Goal: Task Accomplishment & Management: Use online tool/utility

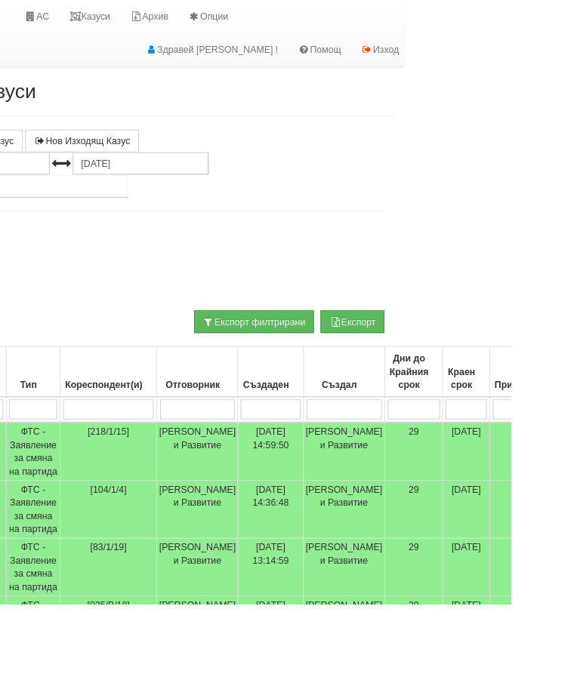
scroll to position [0, 121]
click at [116, 15] on link "Казуси" at bounding box center [101, 19] width 69 height 38
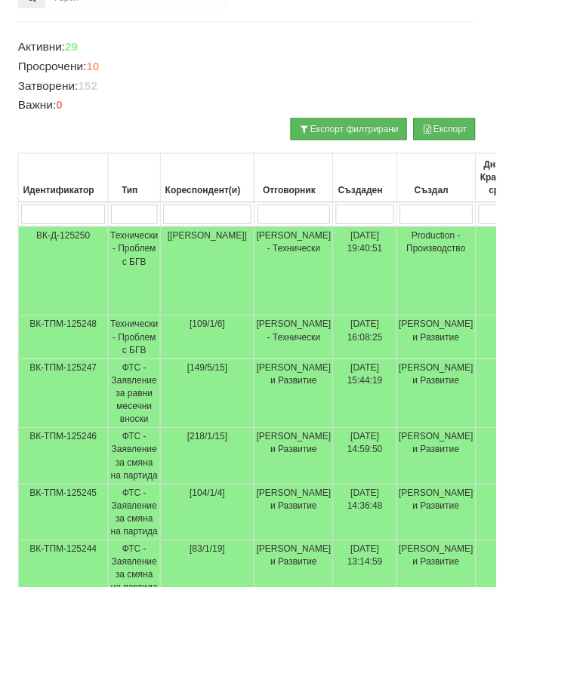
scroll to position [214, 0]
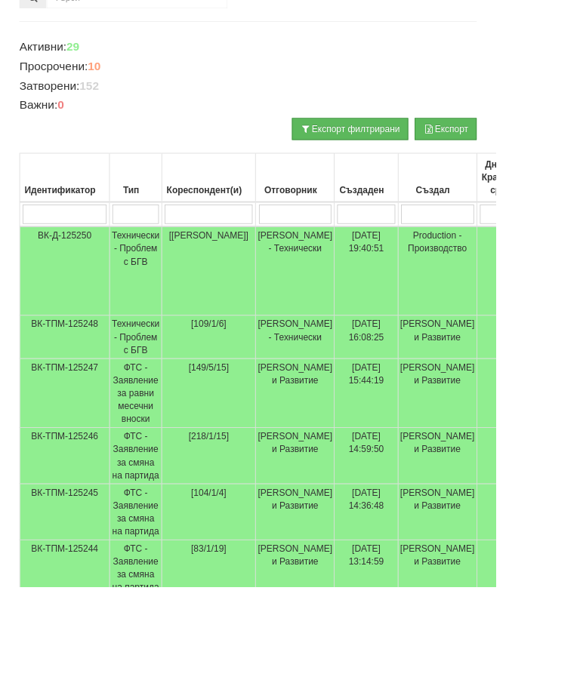
click at [171, 248] on input "search" at bounding box center [158, 250] width 54 height 23
type input "Т"
type input "Те"
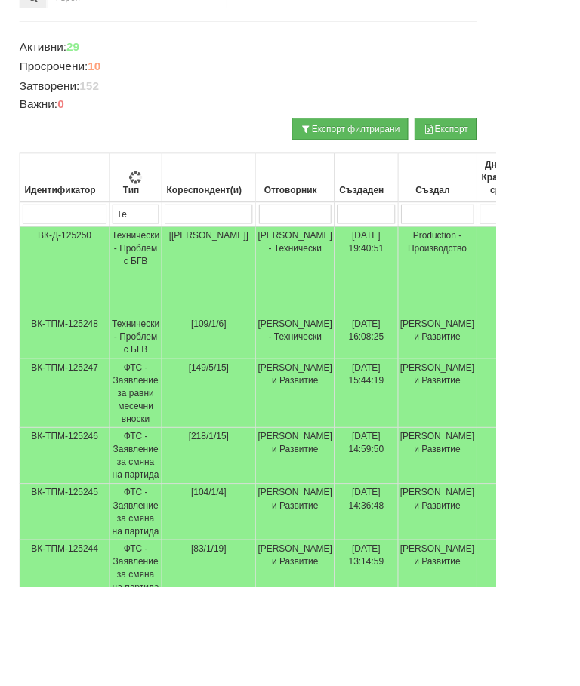
type input "Тех"
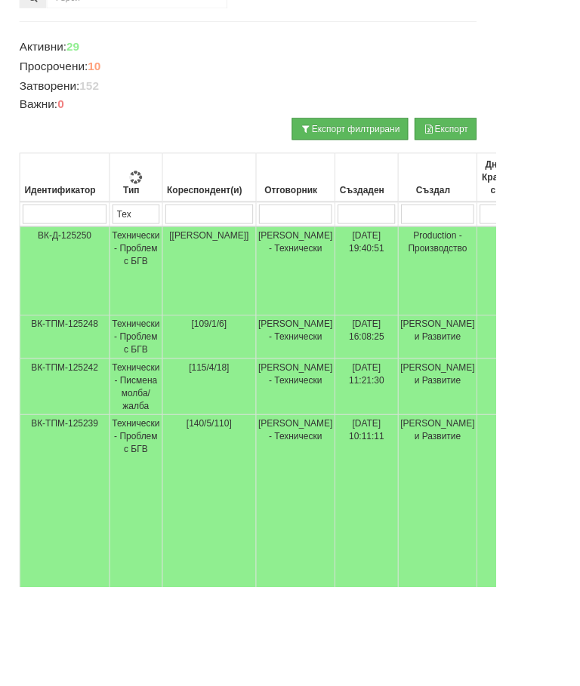
type input "Тех"
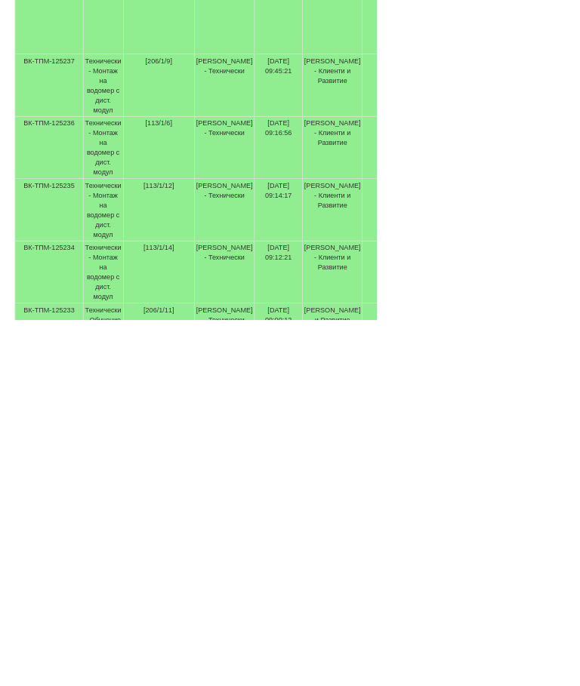
scroll to position [730, 0]
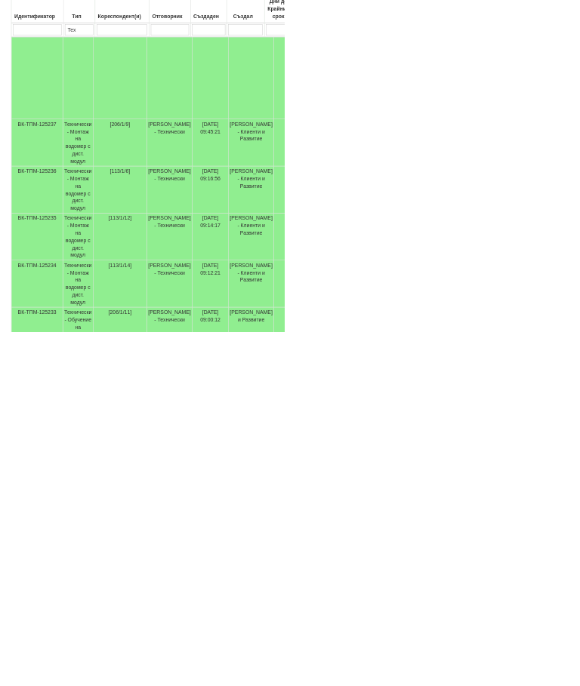
type input "Тех"
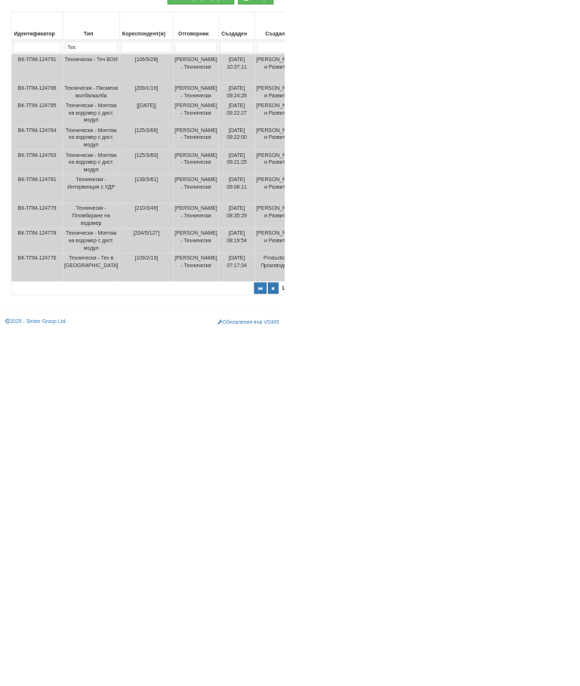
scroll to position [0, 0]
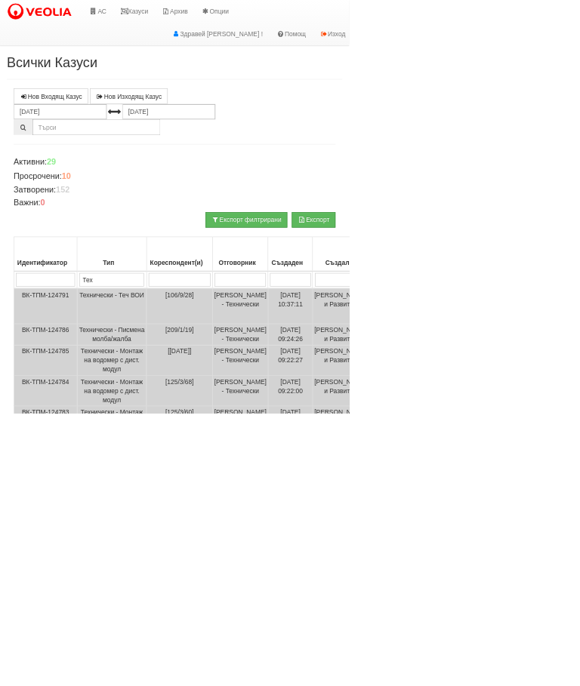
select select "1"
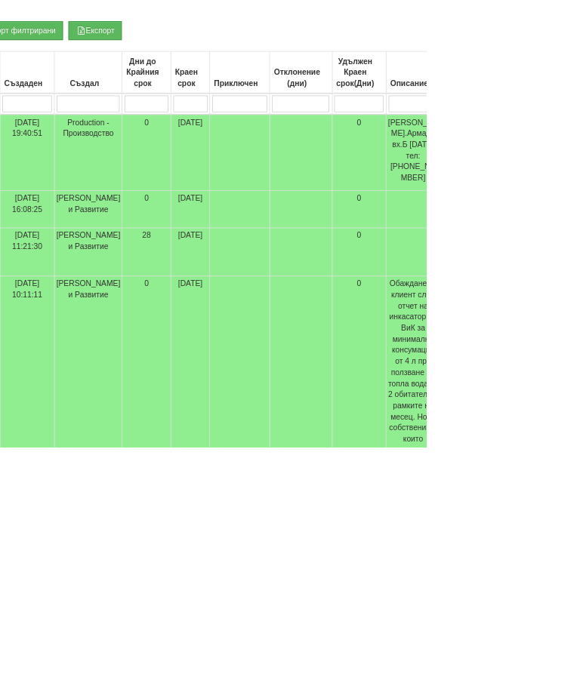
type input "П"
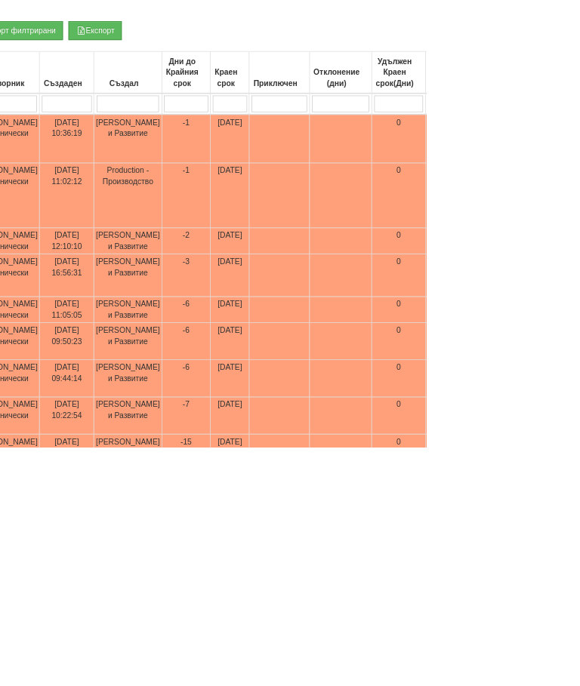
type input "Пр"
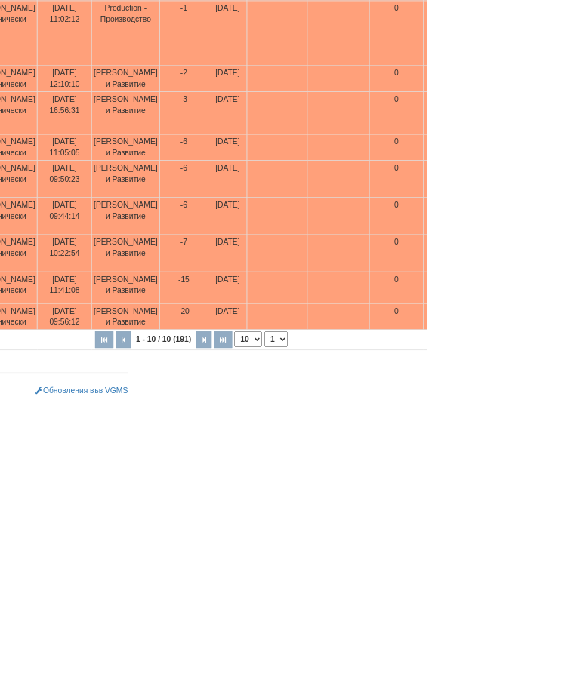
scroll to position [500, 0]
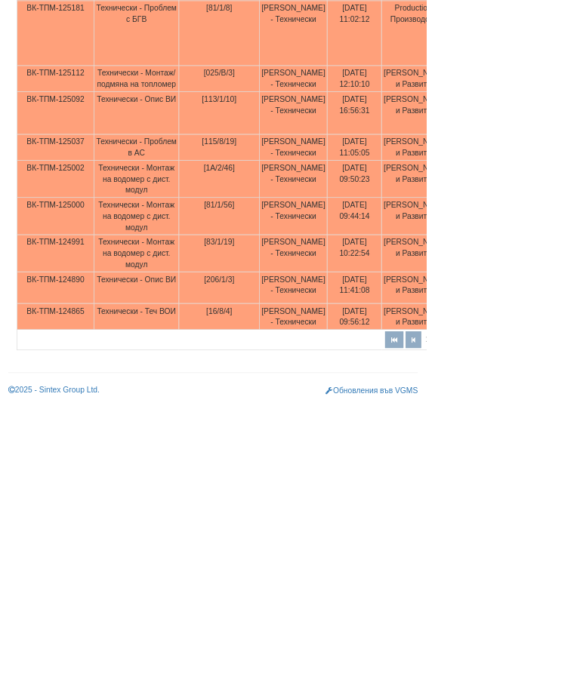
click at [163, 355] on td "Технически - Монтаж на водомер с дист. модул" at bounding box center [186, 380] width 116 height 51
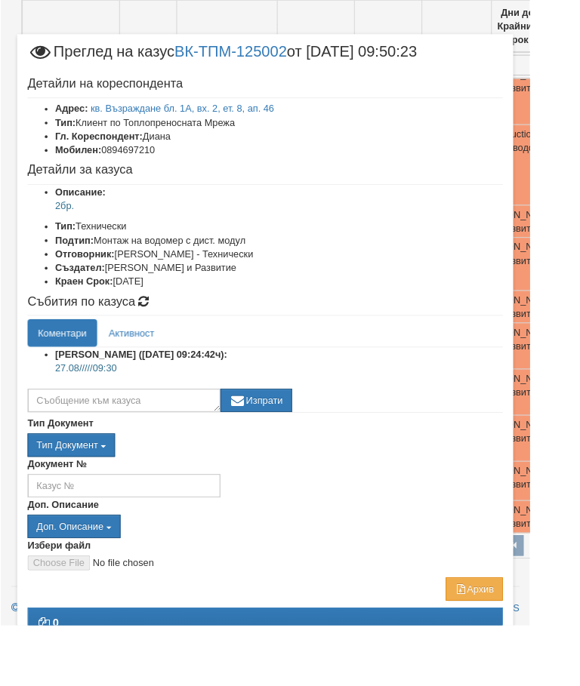
scroll to position [535, 0]
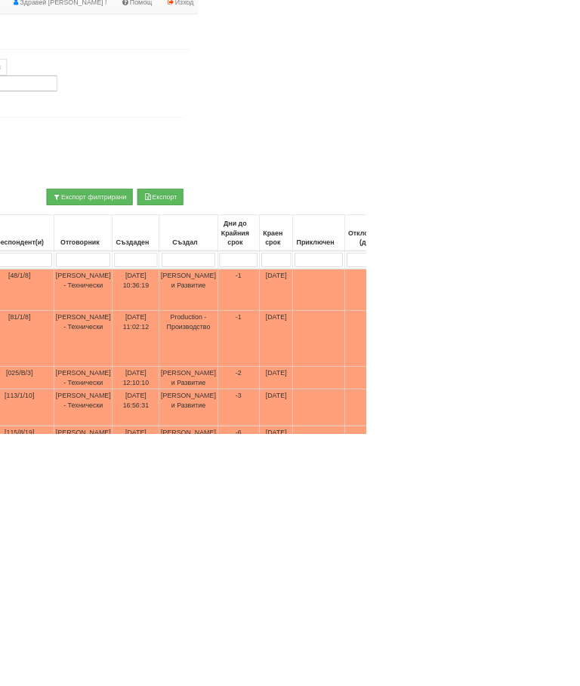
scroll to position [54, 266]
type input "П"
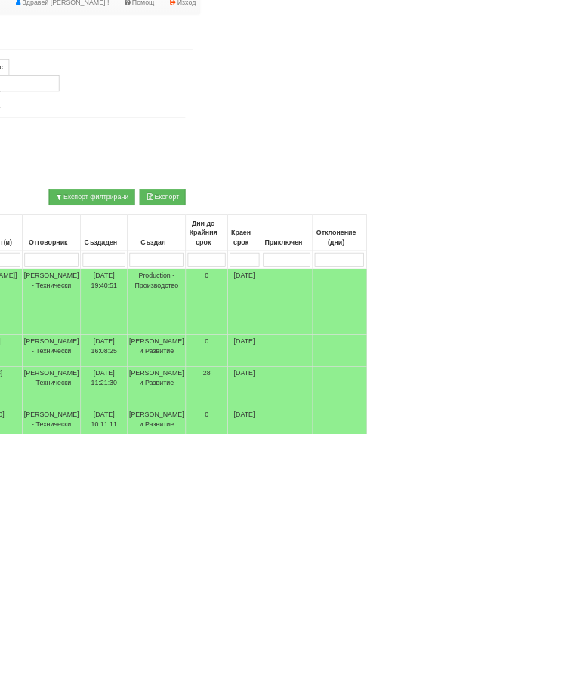
scroll to position [54, 0]
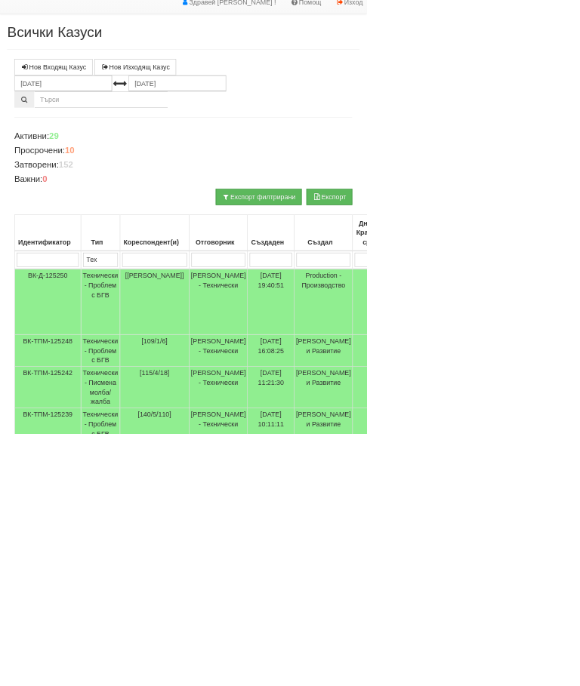
click at [254, 415] on input "search" at bounding box center [244, 411] width 103 height 23
type input "1"
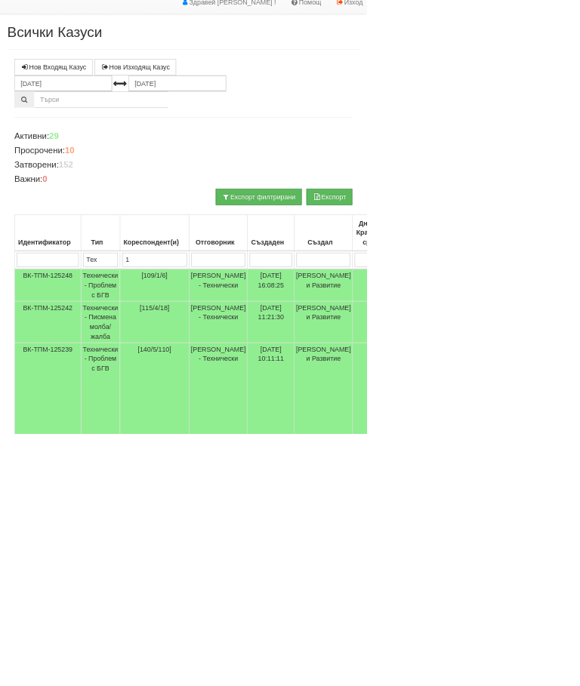
type input "14"
type input "140"
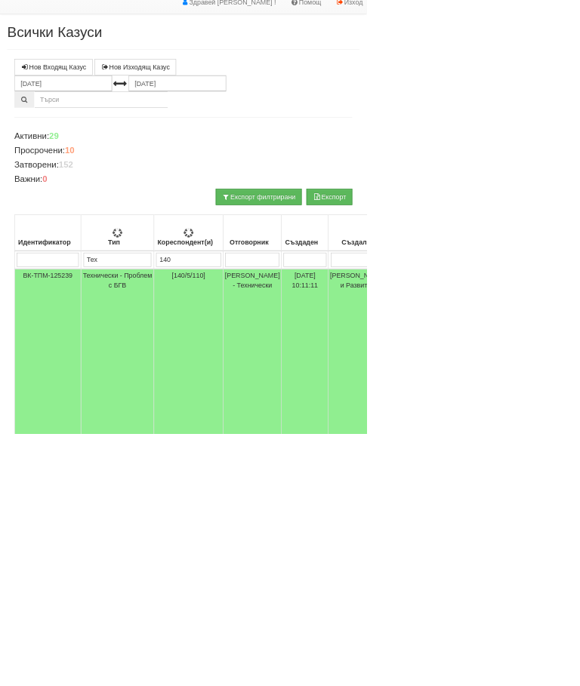
type input "140"
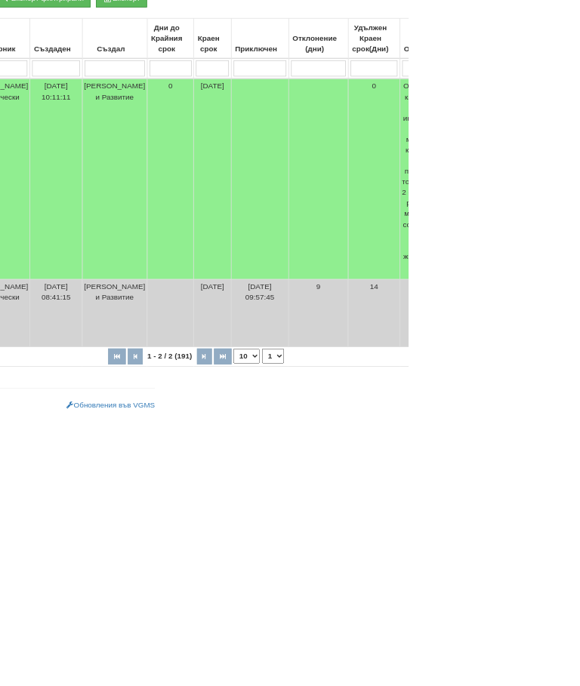
scroll to position [266, 0]
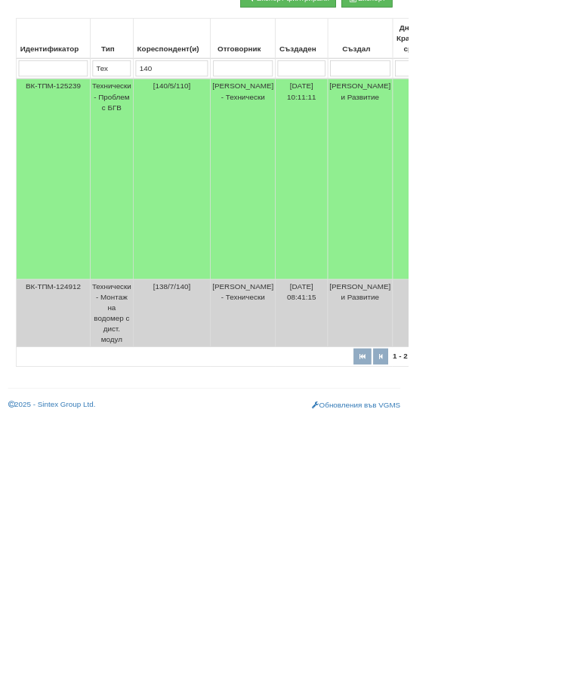
click at [156, 214] on td "Технически - Проблем с БГВ" at bounding box center [158, 356] width 61 height 285
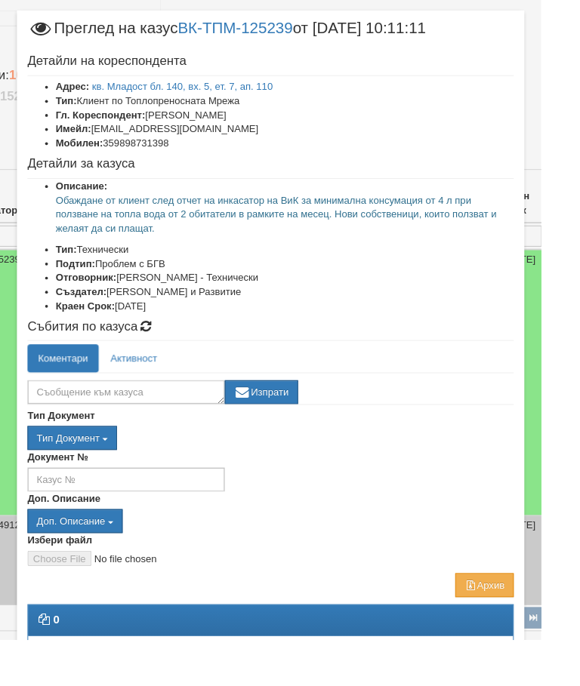
scroll to position [35, 0]
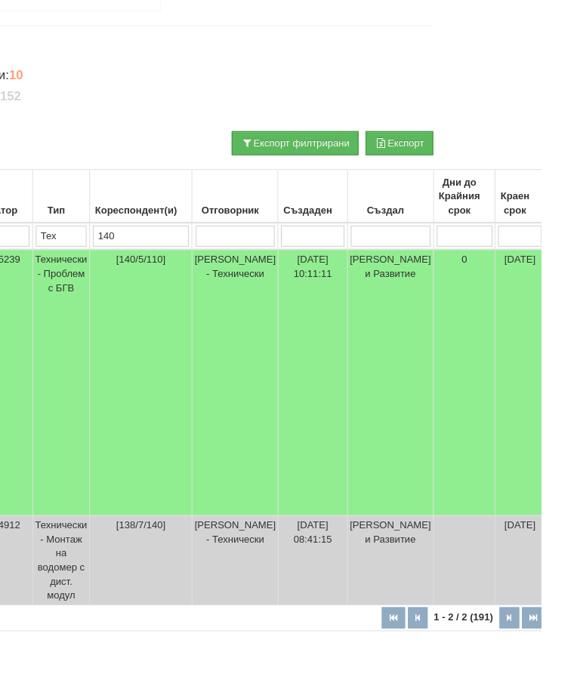
click at [169, 248] on input "140" at bounding box center [151, 253] width 103 height 23
type input "1"
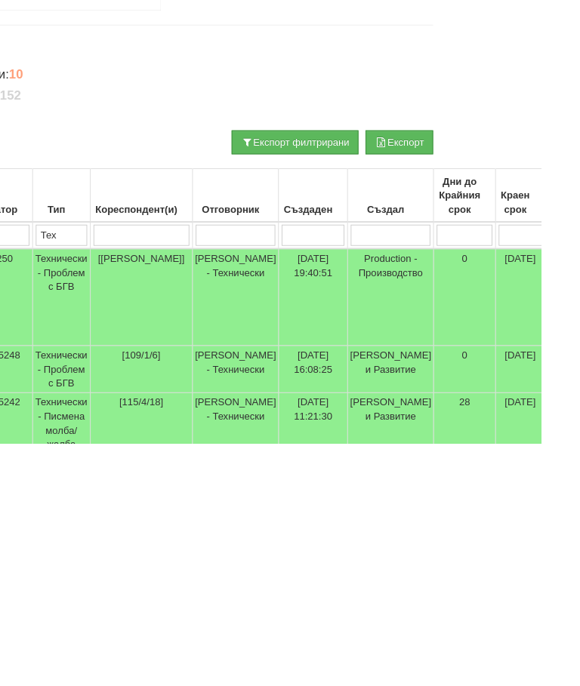
scroll to position [2, 207]
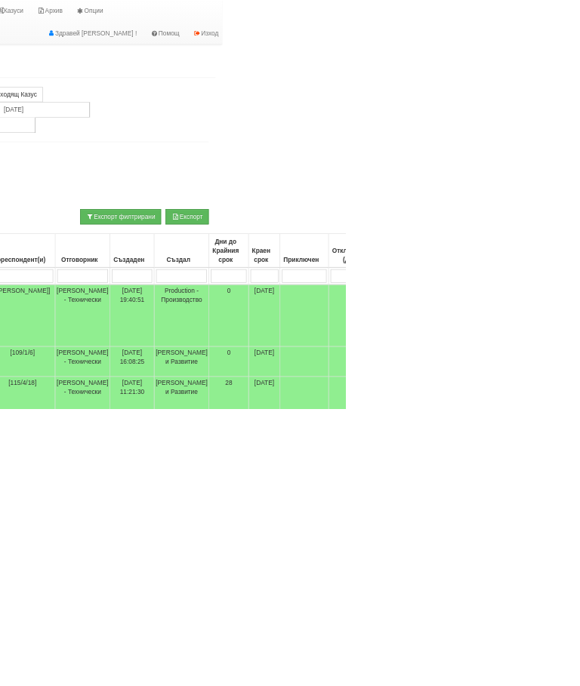
type input "1"
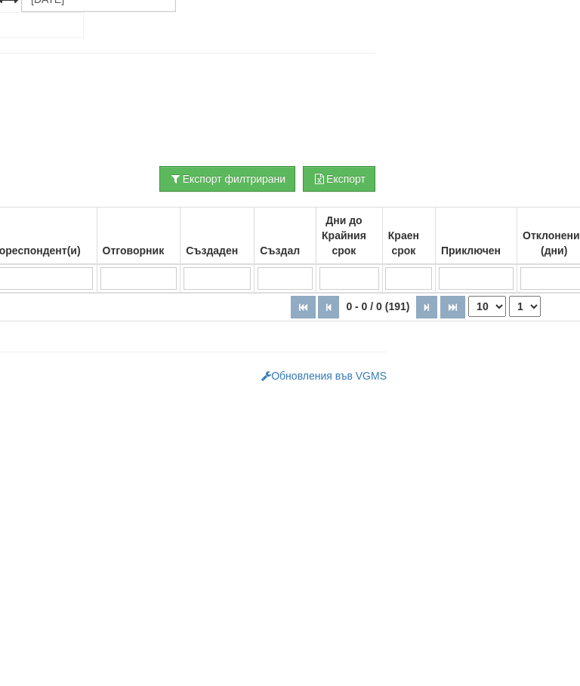
scroll to position [0, 558]
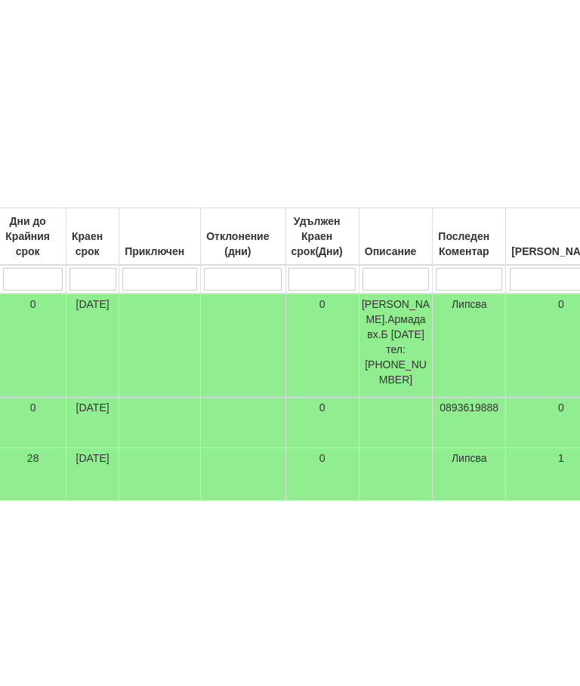
type input "П"
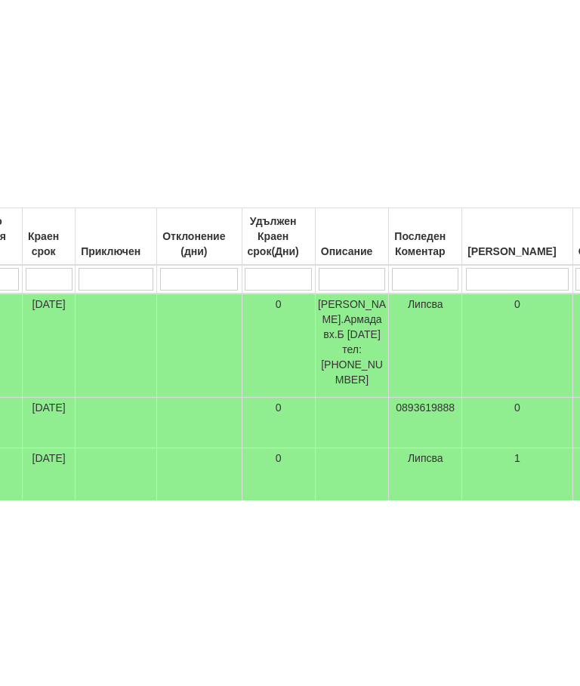
type input "П"
type input "Пр"
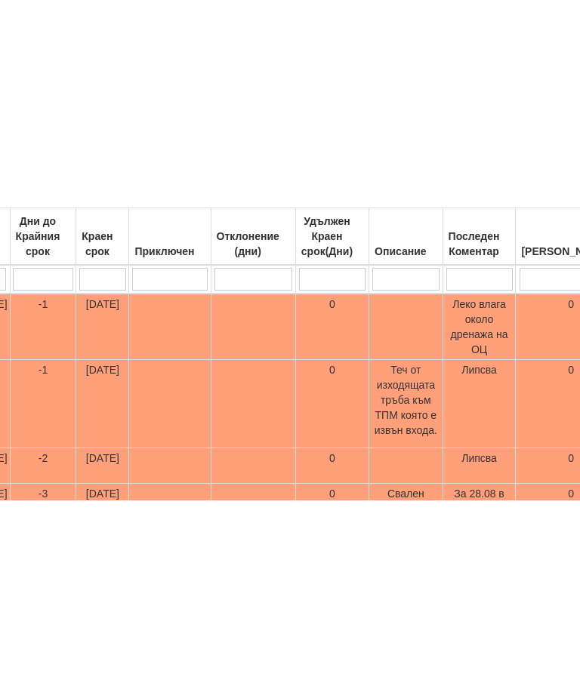
type input "Пр"
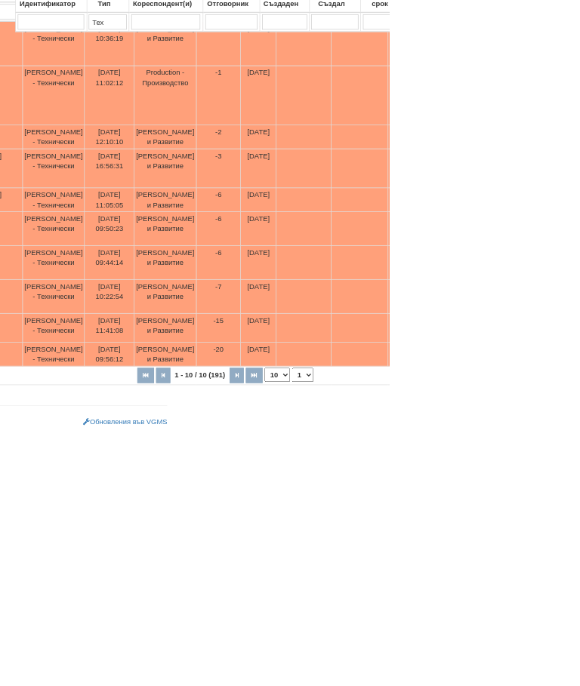
scroll to position [489, 0]
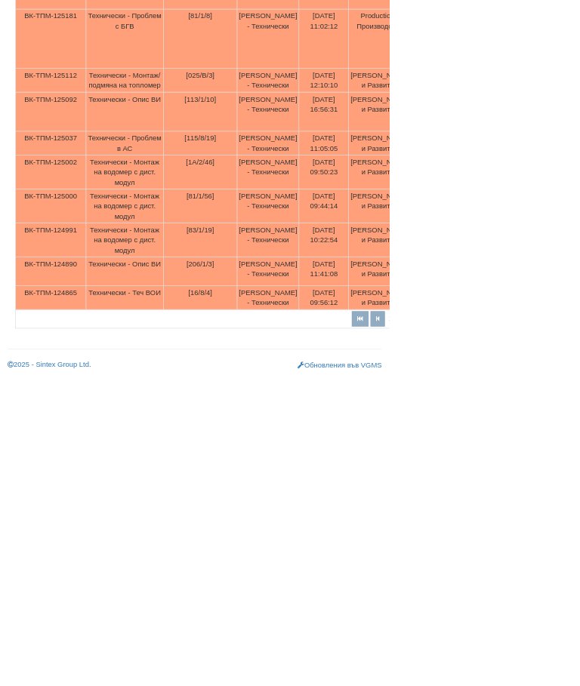
type input "Пр"
click at [168, 355] on td "Технически - Монтаж на водомер с дист. модул" at bounding box center [186, 380] width 116 height 51
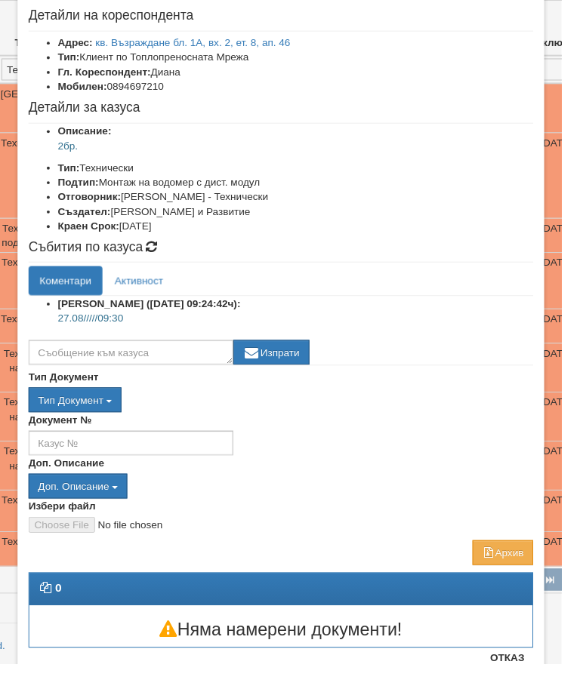
scroll to position [75, 0]
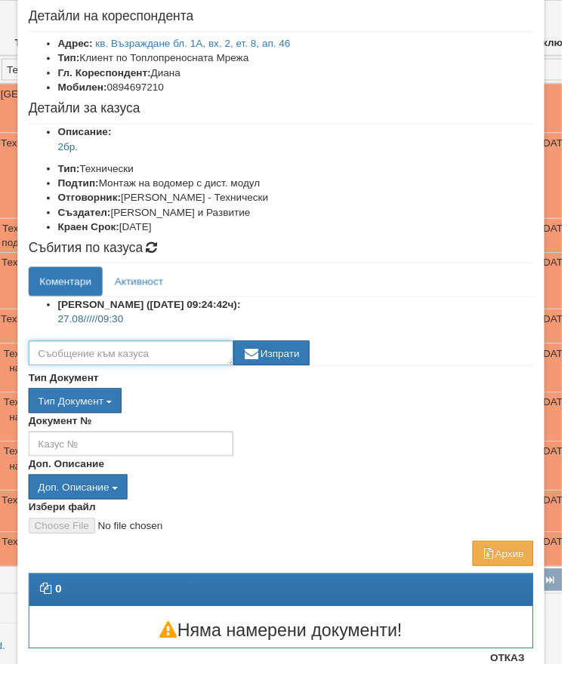
click at [135, 358] on textarea at bounding box center [134, 365] width 211 height 26
type textarea "Готов"
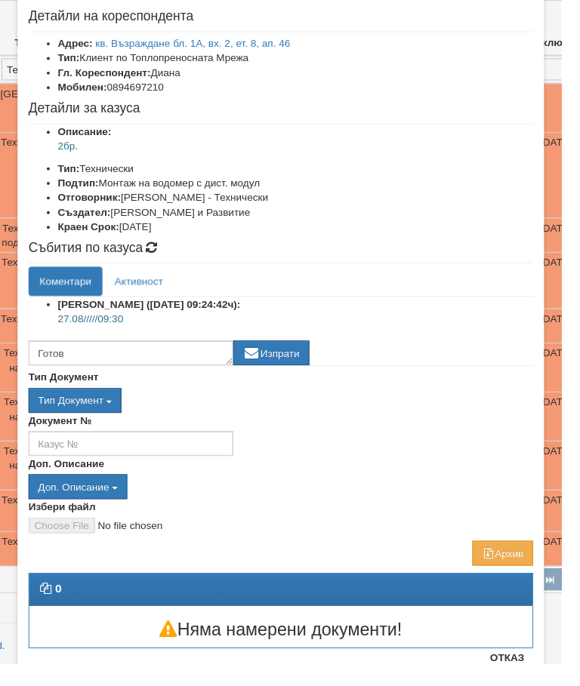
click at [304, 352] on button "Изпрати" at bounding box center [280, 365] width 79 height 26
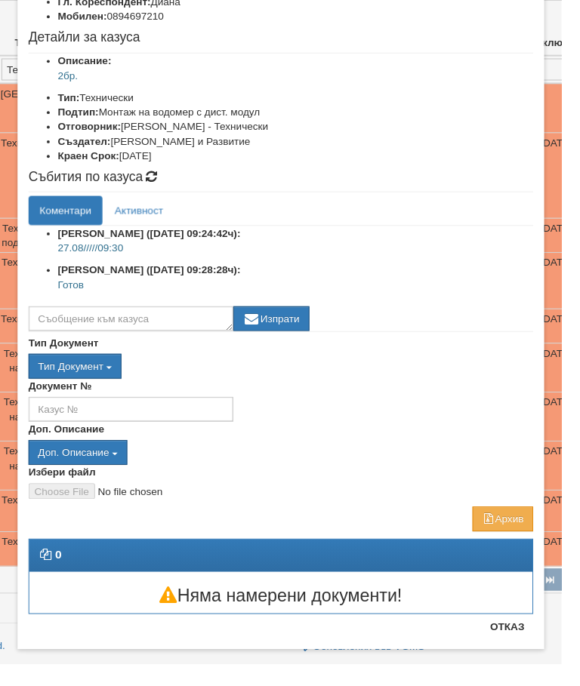
scroll to position [147, 0]
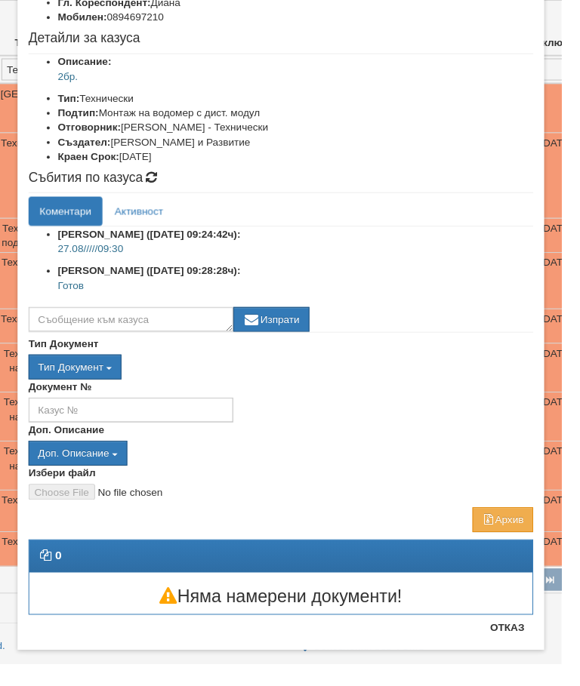
click at [523, 651] on button "Отказ" at bounding box center [524, 648] width 54 height 24
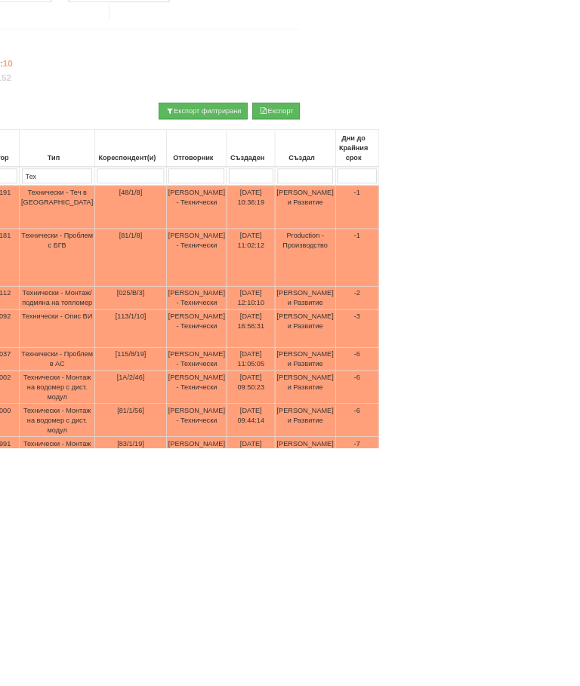
scroll to position [195, 0]
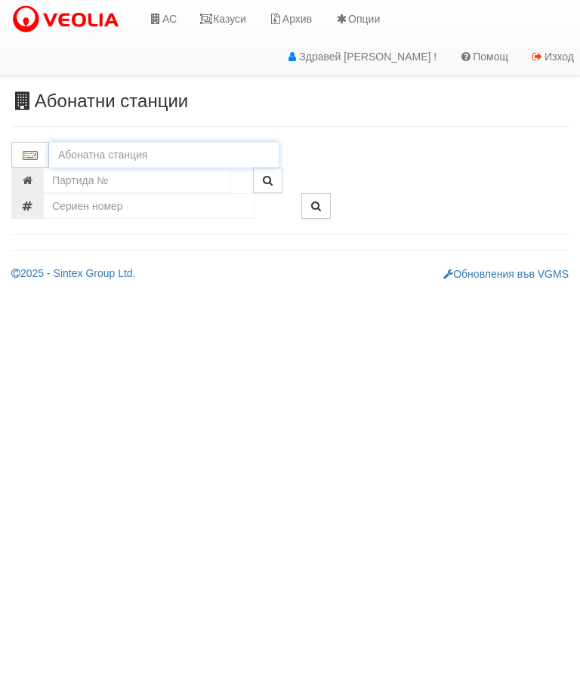
click at [128, 150] on input "text" at bounding box center [164, 155] width 230 height 26
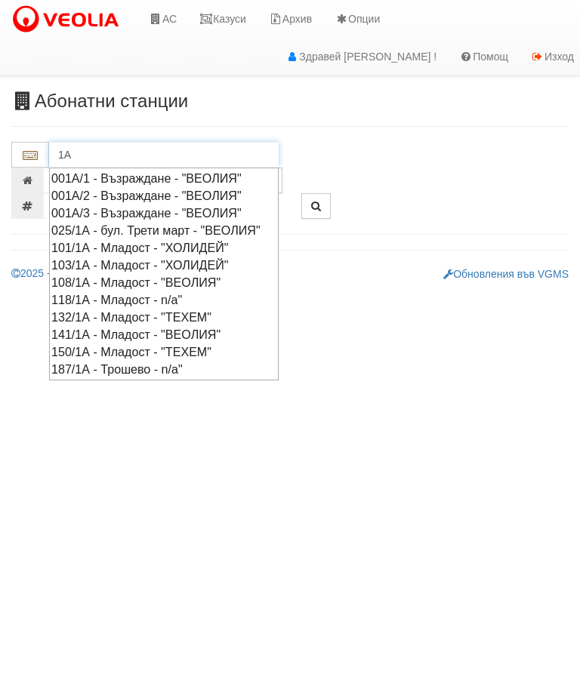
click at [150, 197] on div "001А/2 - Възраждане - "ВЕОЛИЯ"" at bounding box center [163, 195] width 225 height 17
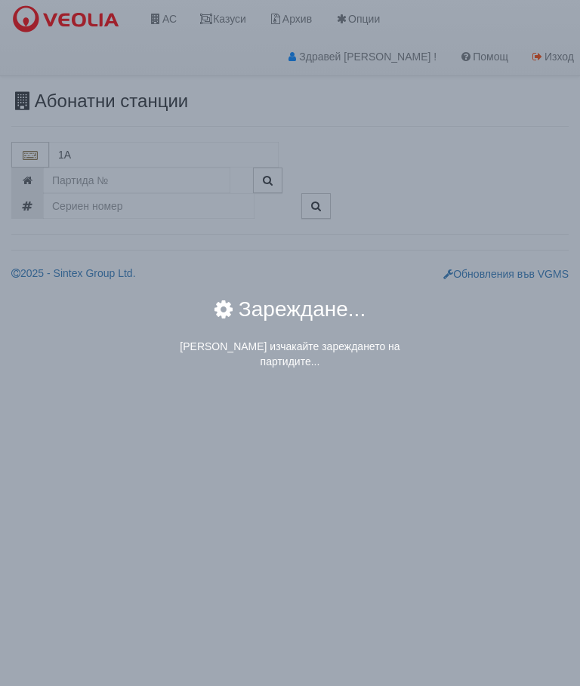
type input "001А/2 - Възраждане - "ВЕОЛИЯ""
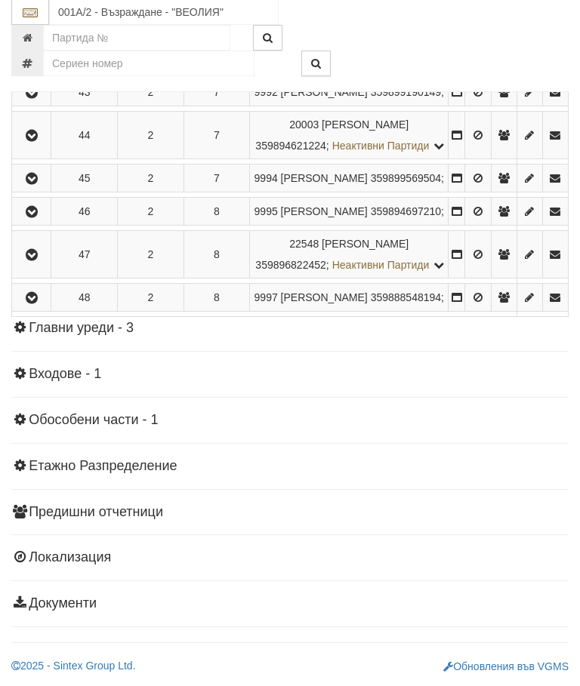
scroll to position [1306, 0]
click at [37, 218] on icon "button" at bounding box center [32, 213] width 18 height 11
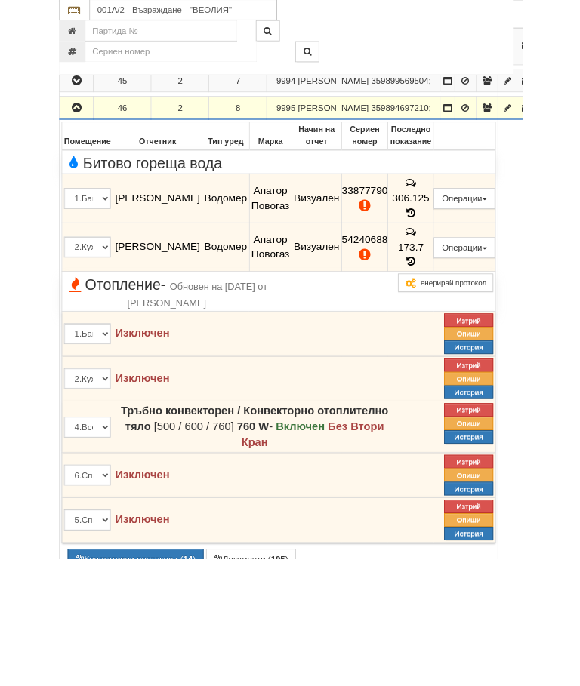
scroll to position [1293, 0]
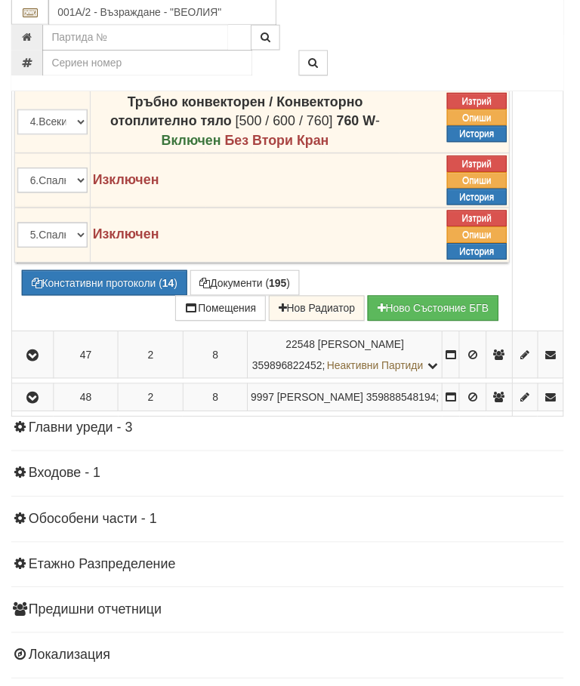
scroll to position [1507, 0]
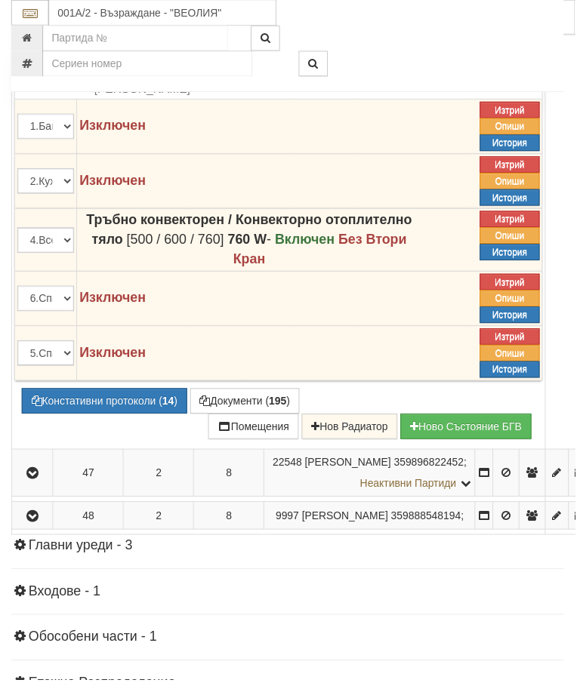
click at [174, 95] on span "Обновен на 13/02/2025г. от Иван Велев" at bounding box center [181, 79] width 172 height 32
click at [0, 0] on button "Подмяна" at bounding box center [0, 0] width 0 height 0
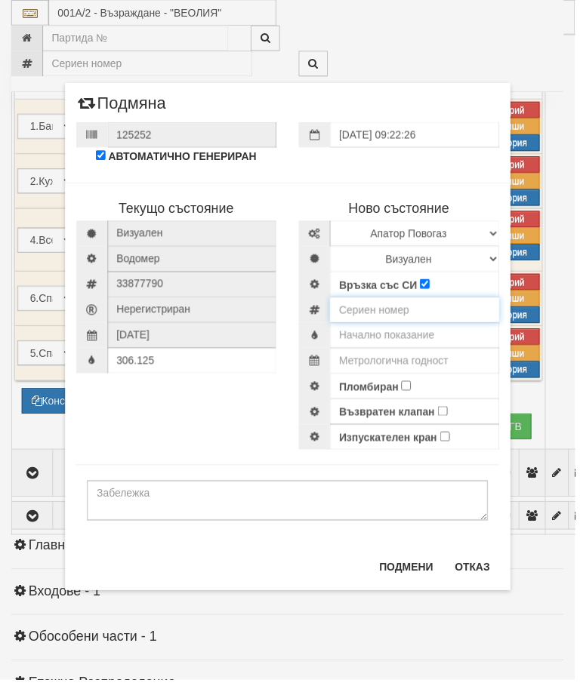
click at [366, 313] on input "number" at bounding box center [418, 313] width 171 height 26
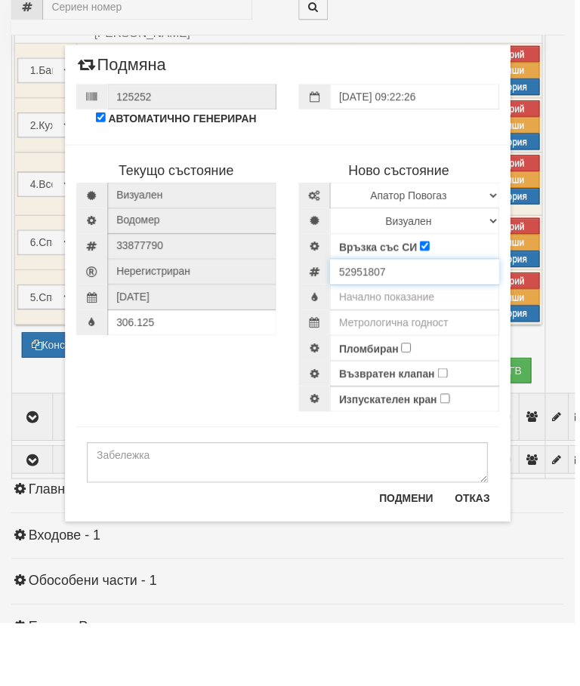
type input "52951807"
click at [415, 344] on input "text" at bounding box center [418, 357] width 171 height 26
type input "0"
click at [427, 370] on input "text" at bounding box center [418, 383] width 171 height 26
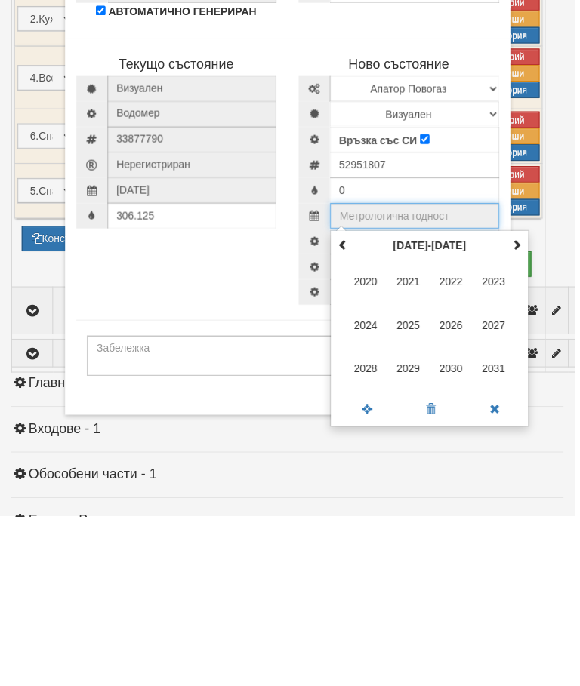
click at [519, 406] on span at bounding box center [521, 411] width 11 height 11
click at [411, 473] on span "2035" at bounding box center [412, 493] width 41 height 41
type input "2035"
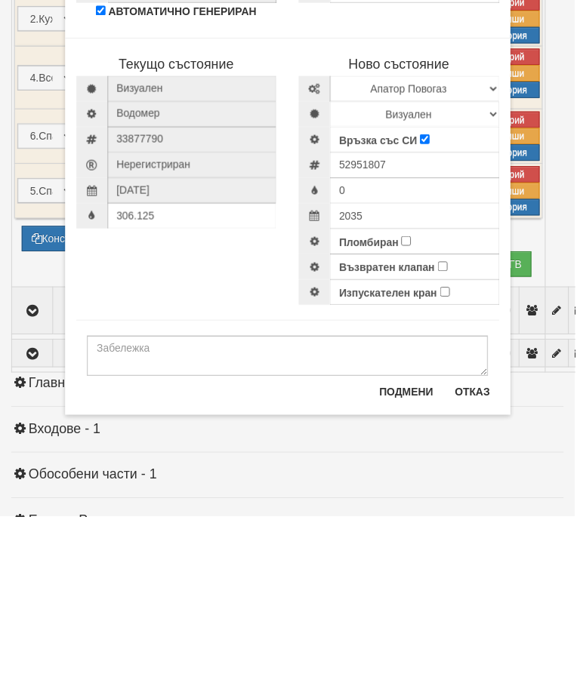
scroll to position [1671, 0]
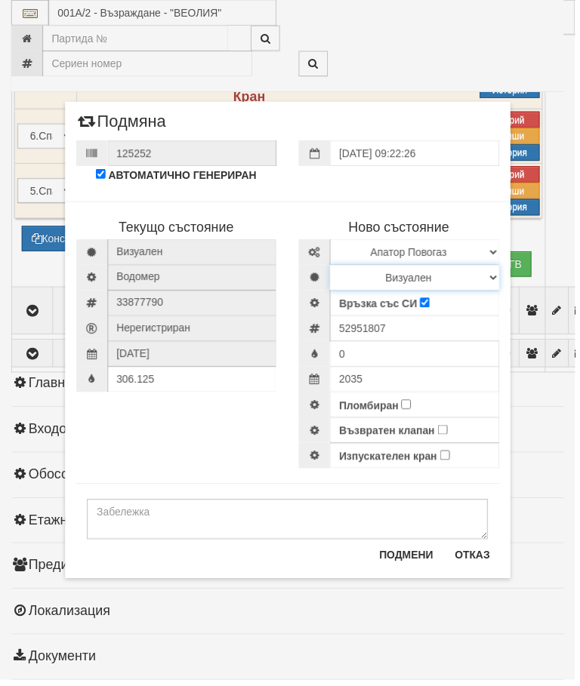
click at [492, 279] on select "Визуален Дистанционен Изолирана линия БГВ Няма Oтклонение БГВ Няма Щранг БГВ" at bounding box center [418, 280] width 171 height 26
select select "2"
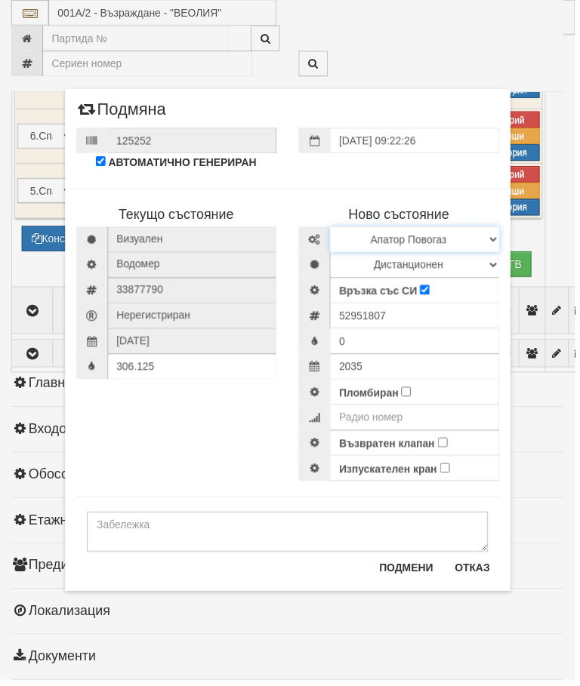
click at [495, 237] on select "Избери Марка и модел Апатор Повогаз Друг Кундис Радио Сименс Визуален Сименс Ра…" at bounding box center [418, 242] width 171 height 26
select select "ed08aeea-bb71-eb11-810c-b7de96689bdf"
click at [415, 396] on input "Пломбиран" at bounding box center [410, 395] width 10 height 10
checkbox input "true"
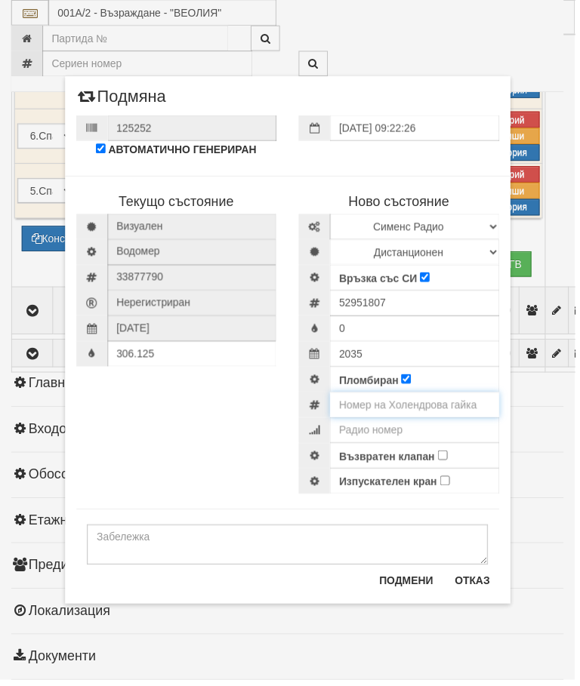
click at [452, 405] on input "number" at bounding box center [418, 409] width 171 height 26
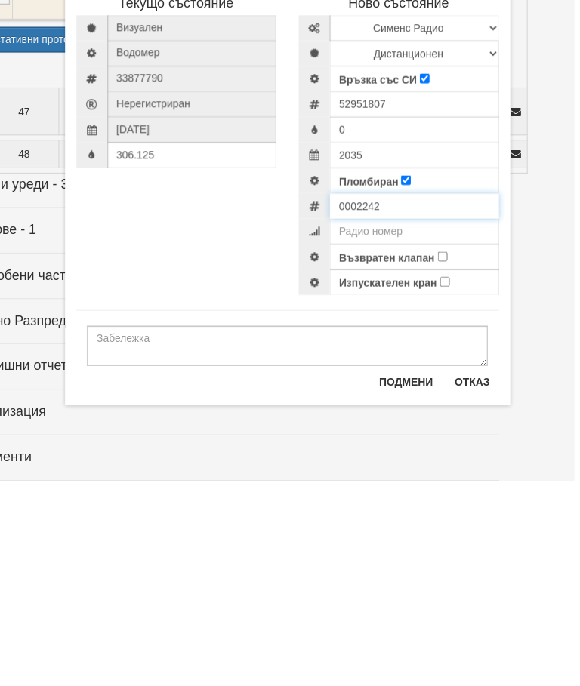
type input "0002242"
click at [446, 455] on input "Възвратен клапан" at bounding box center [447, 460] width 10 height 10
checkbox input "true"
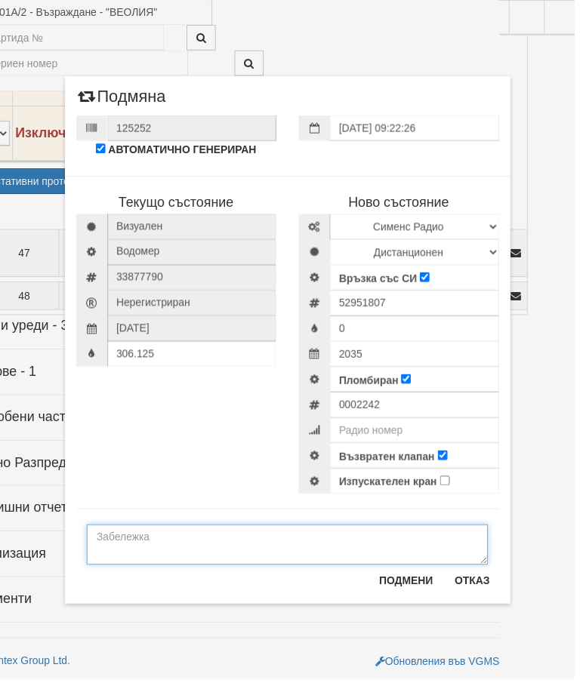
click at [129, 551] on textarea at bounding box center [290, 549] width 405 height 41
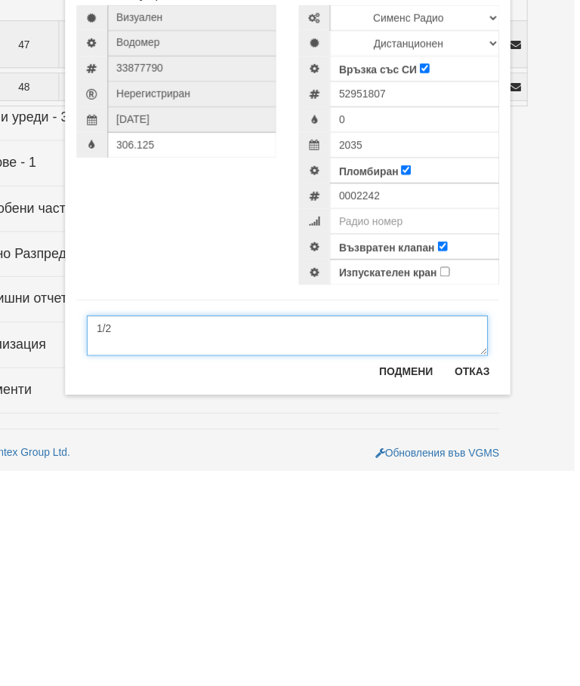
type textarea "1/2"
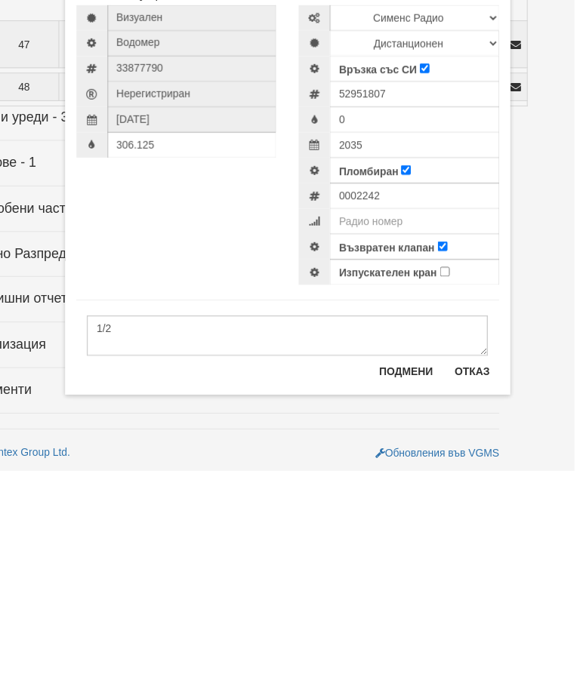
click at [398, 574] on button "Подмени" at bounding box center [410, 586] width 73 height 24
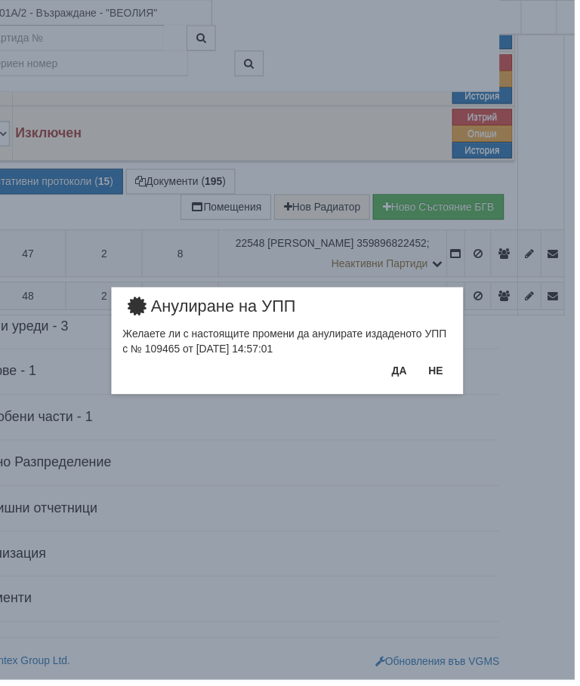
scroll to position [1921, 65]
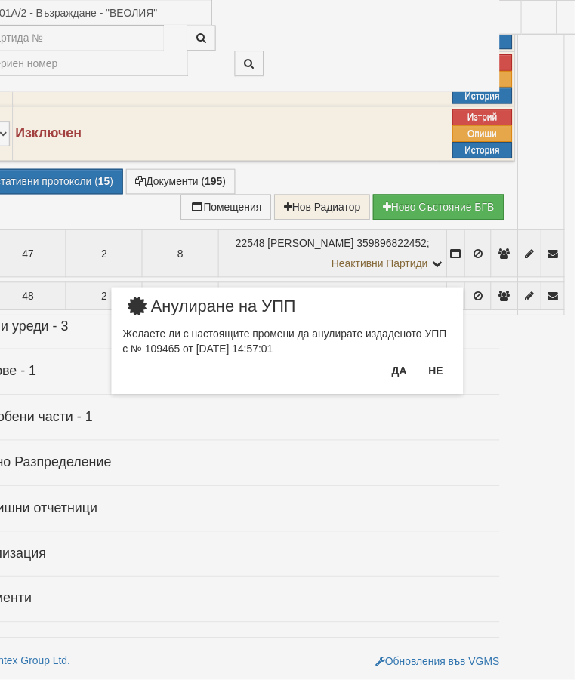
click at [401, 370] on button "Да" at bounding box center [402, 375] width 33 height 24
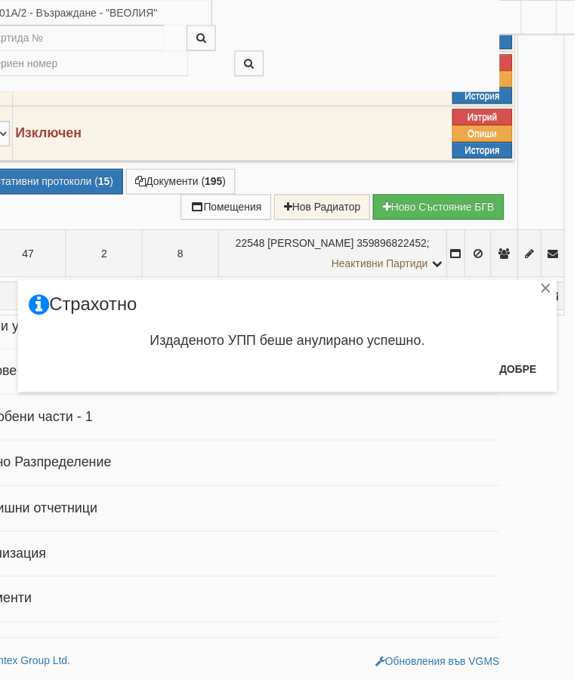
click at [521, 363] on button "Добре" at bounding box center [523, 372] width 56 height 24
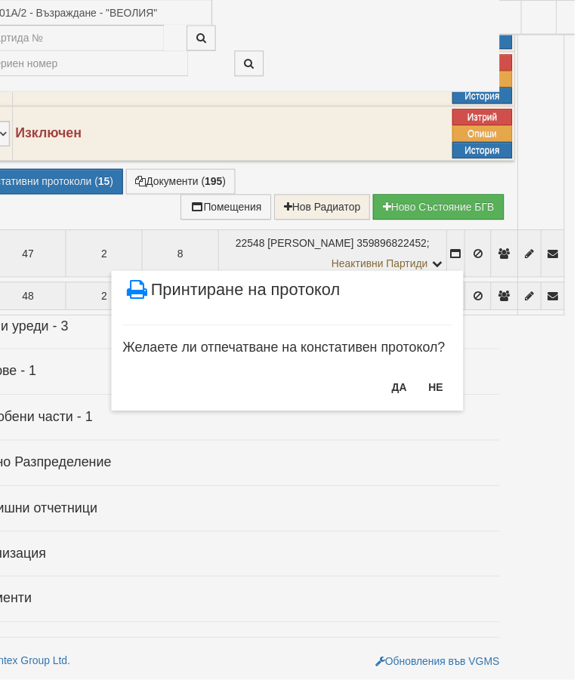
click at [445, 387] on button "НЕ" at bounding box center [440, 391] width 32 height 24
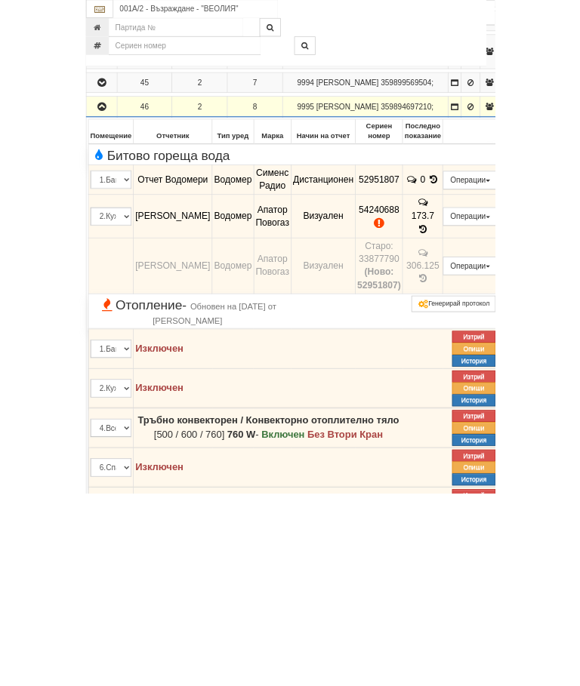
scroll to position [1387, 0]
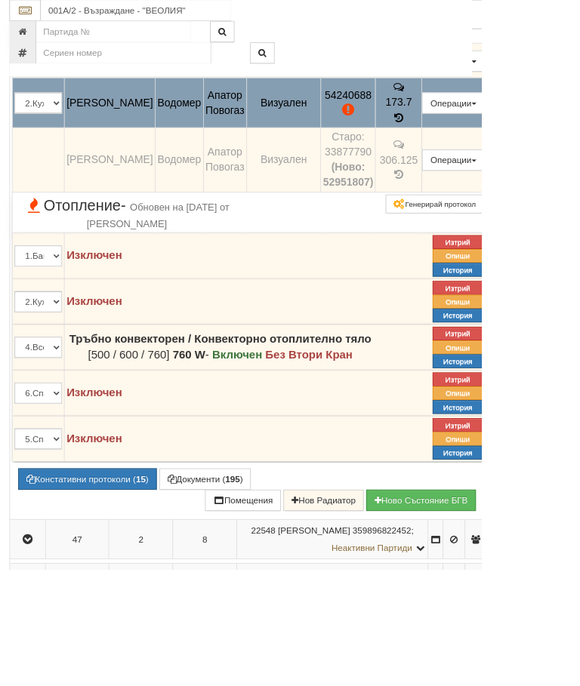
click at [0, 0] on button "Подмяна" at bounding box center [0, 0] width 0 height 0
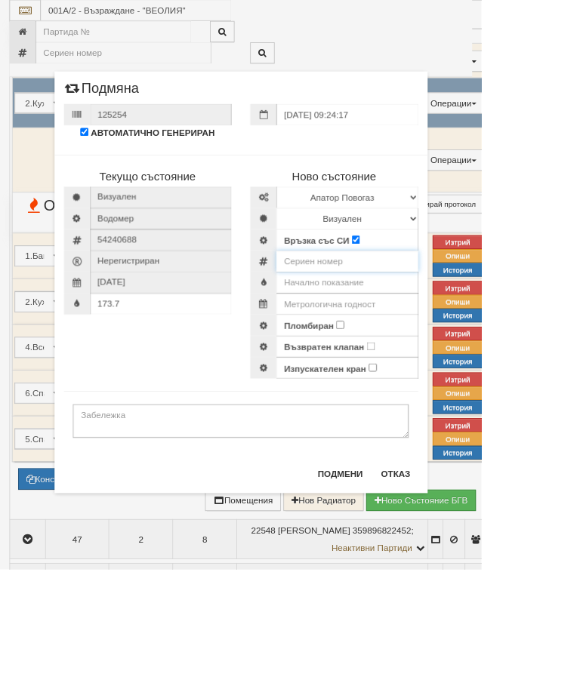
click at [419, 313] on input "number" at bounding box center [418, 315] width 171 height 26
type input "60056990"
click at [477, 335] on input "text" at bounding box center [418, 341] width 171 height 26
type input "0.283"
click at [492, 363] on input "text" at bounding box center [418, 366] width 171 height 26
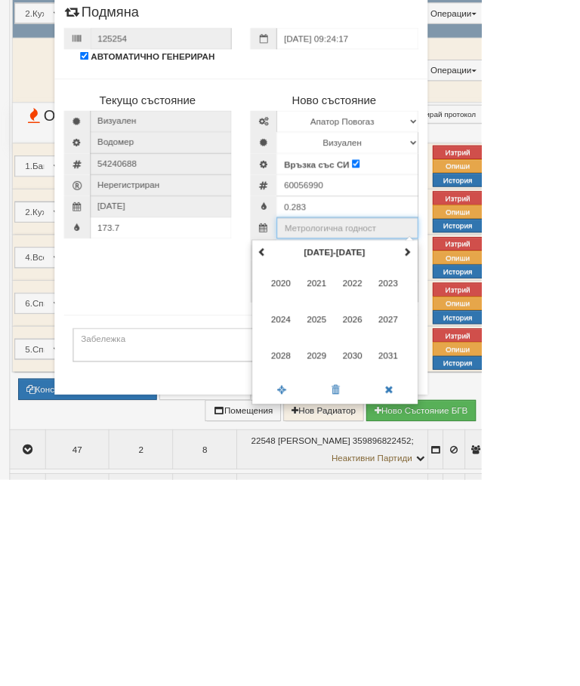
click at [496, 406] on span at bounding box center [491, 411] width 11 height 11
click at [402, 473] on span "2035" at bounding box center [381, 493] width 41 height 41
type input "2035"
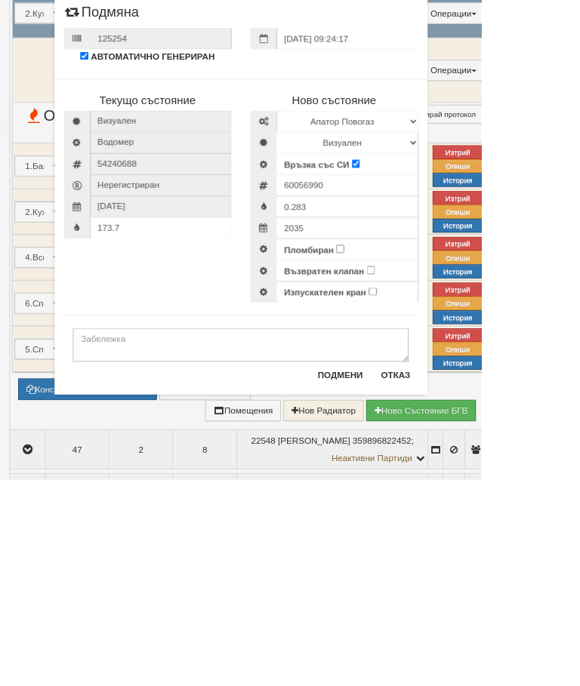
scroll to position [1495, 0]
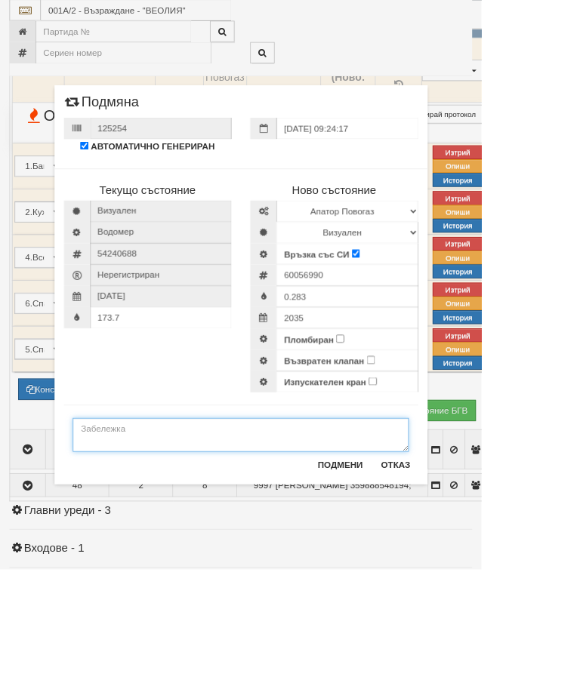
click at [190, 532] on textarea at bounding box center [290, 524] width 405 height 41
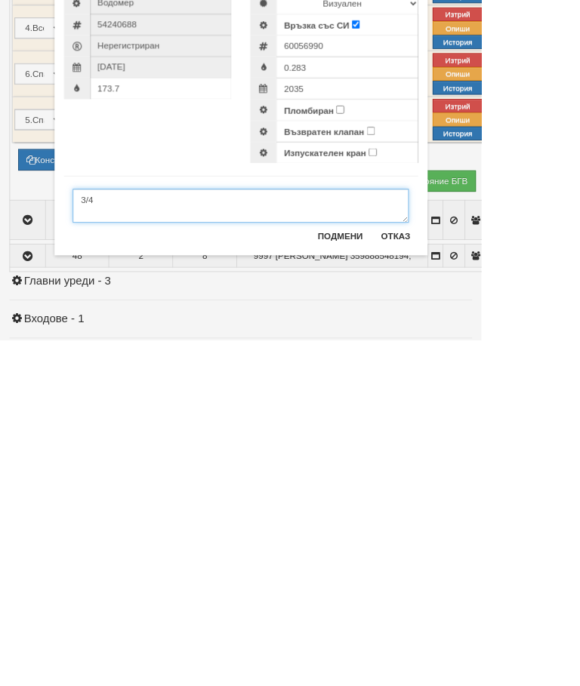
type textarea "3/4"
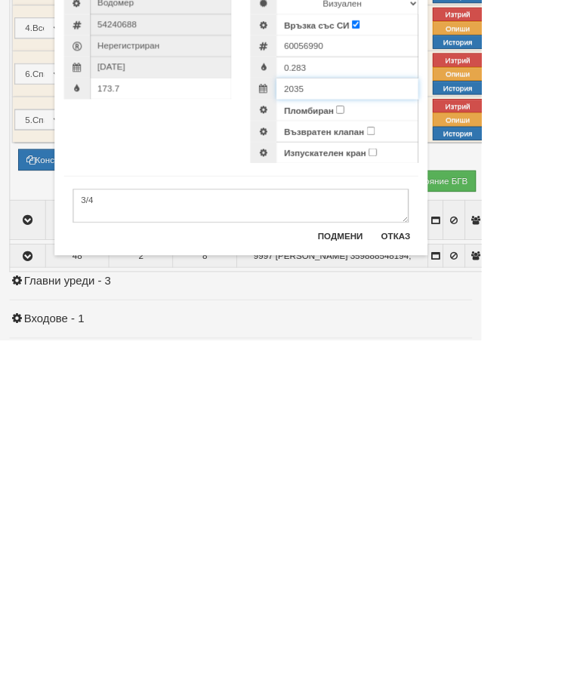
click at [474, 370] on input "2035" at bounding box center [418, 383] width 171 height 26
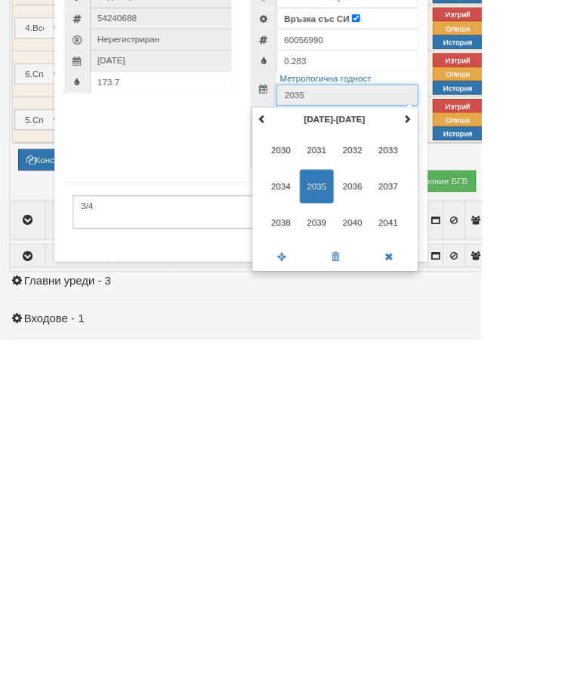
click at [402, 480] on span "2035" at bounding box center [381, 500] width 41 height 41
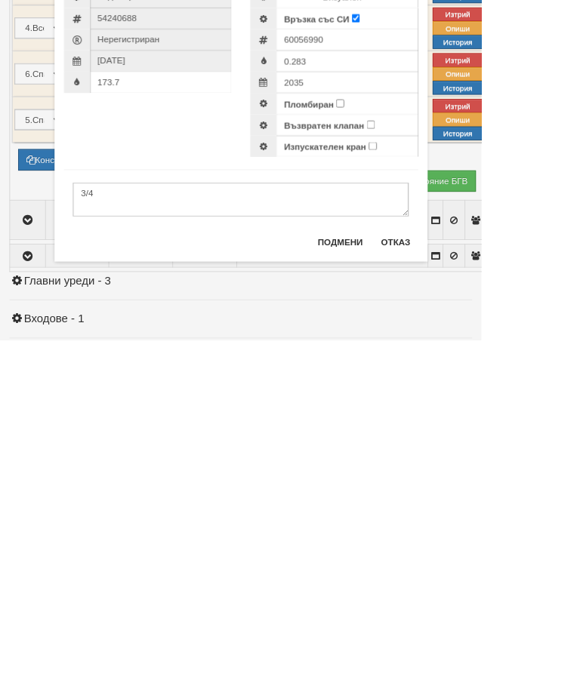
scroll to position [1771, 0]
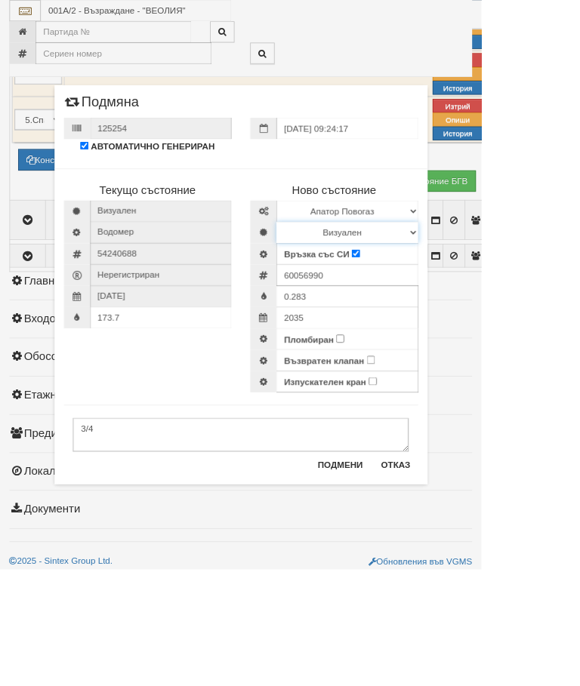
click at [504, 276] on select "Визуален Дистанционен Изолирана линия БГВ Няма Oтклонение БГВ Няма Щранг БГВ" at bounding box center [418, 280] width 171 height 26
select select "2"
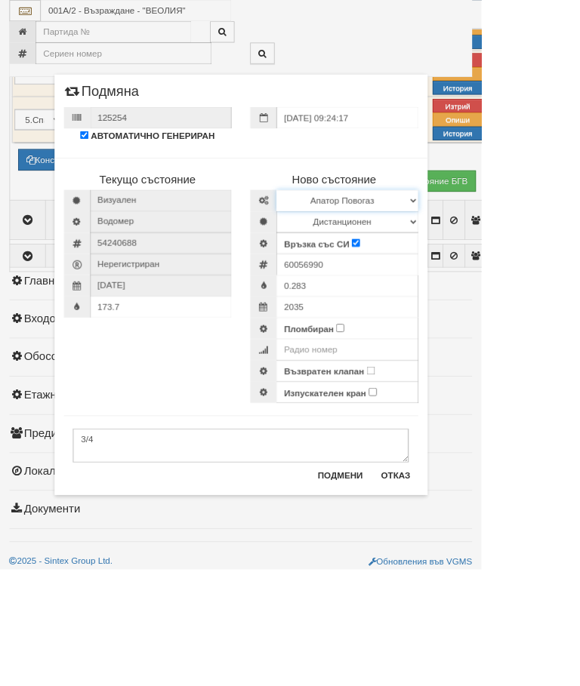
click at [504, 230] on select "Избери Марка и модел Апатор Повогаз Друг Кундис Радио Сименс Визуален Сименс Ра…" at bounding box center [418, 242] width 171 height 26
select select "ed08aeea-bb71-eb11-810c-b7de96689bdf"
click at [415, 397] on input "Пломбиран" at bounding box center [410, 395] width 10 height 10
checkbox input "true"
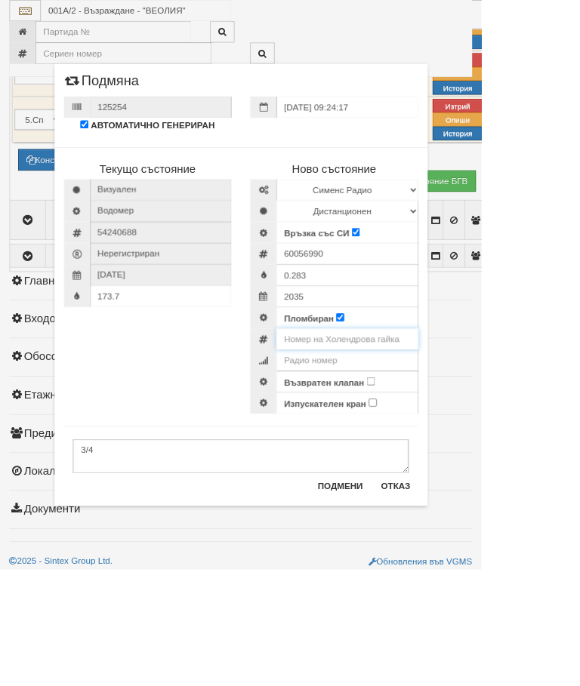
click at [480, 409] on input "number" at bounding box center [418, 409] width 171 height 26
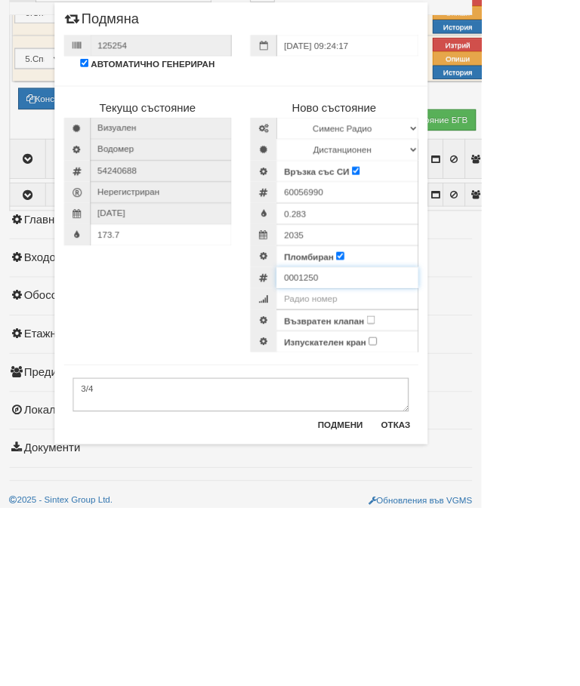
type input "0001250"
click at [452, 455] on input "Възвратен клапан" at bounding box center [447, 460] width 10 height 10
checkbox input "true"
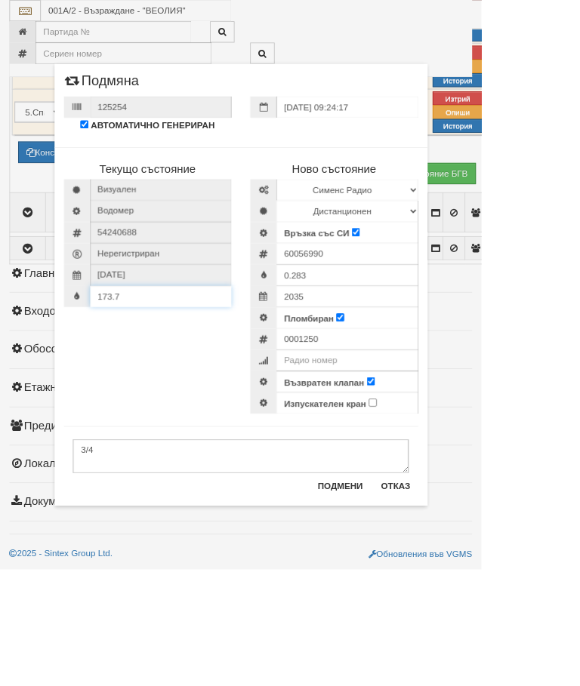
click at [218, 358] on div "173.7" at bounding box center [178, 357] width 202 height 26
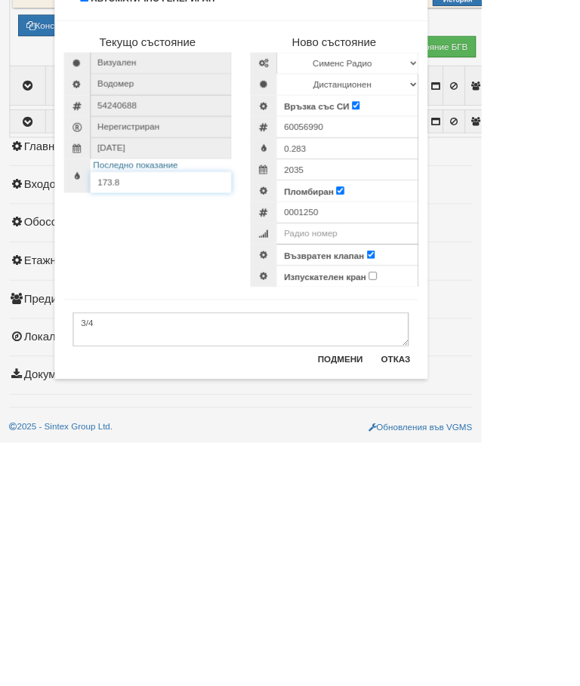
type input "173.8"
click at [446, 574] on button "Подмени" at bounding box center [410, 586] width 73 height 24
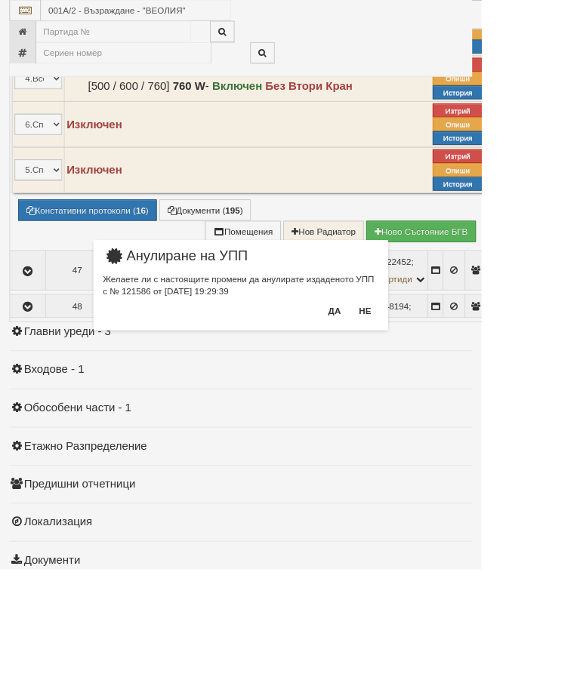
click at [419, 376] on button "Да" at bounding box center [402, 375] width 33 height 24
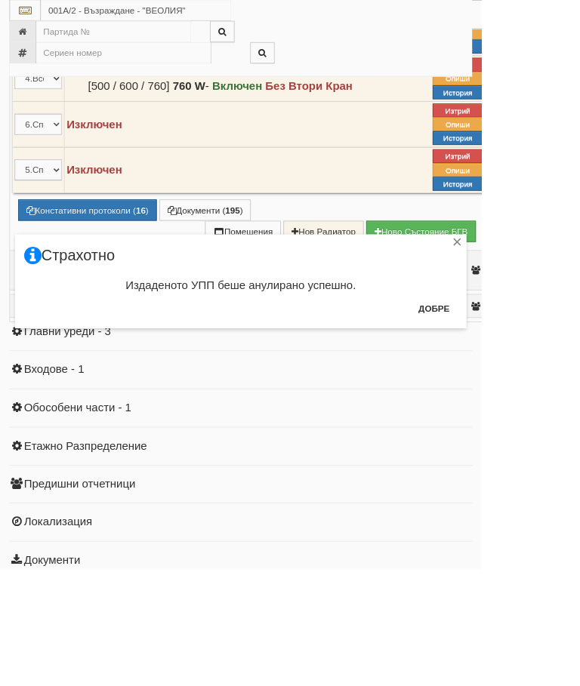
click at [551, 369] on button "Добре" at bounding box center [523, 372] width 56 height 24
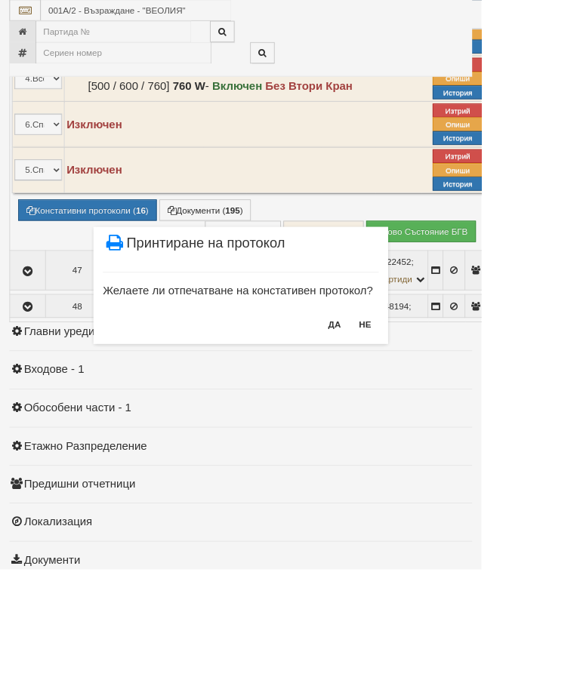
click at [456, 389] on button "НЕ" at bounding box center [440, 391] width 32 height 24
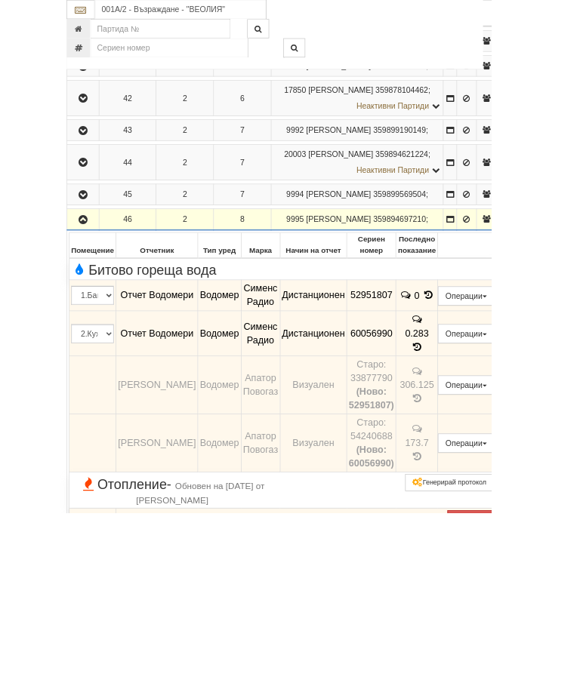
scroll to position [1199, 0]
